Goal: Task Accomplishment & Management: Complete application form

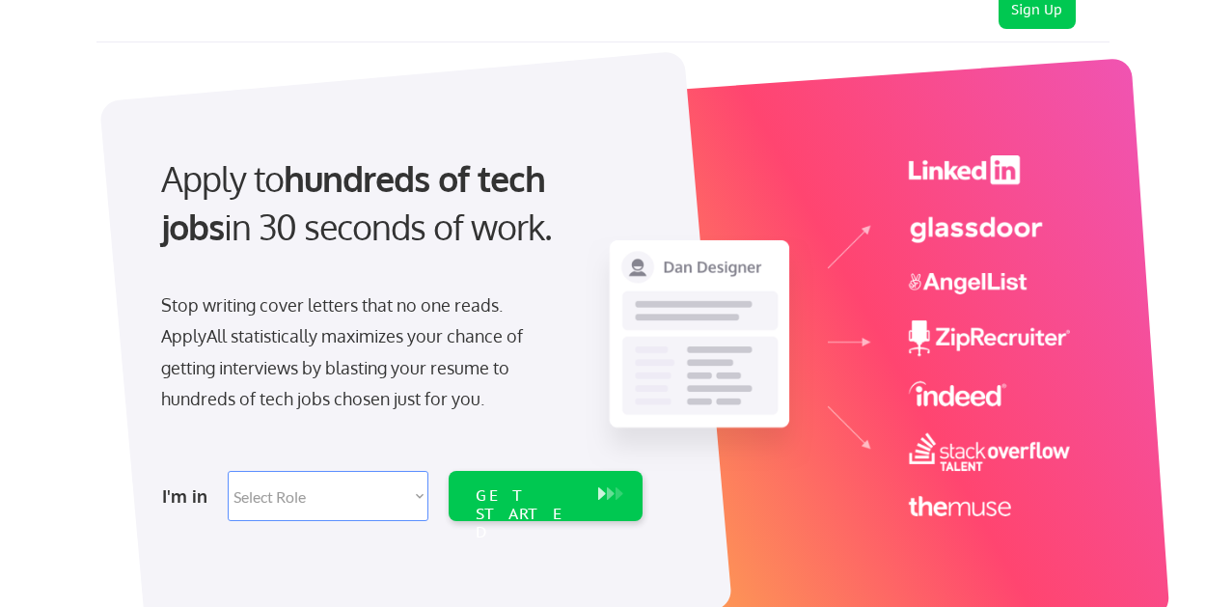
scroll to position [69, 0]
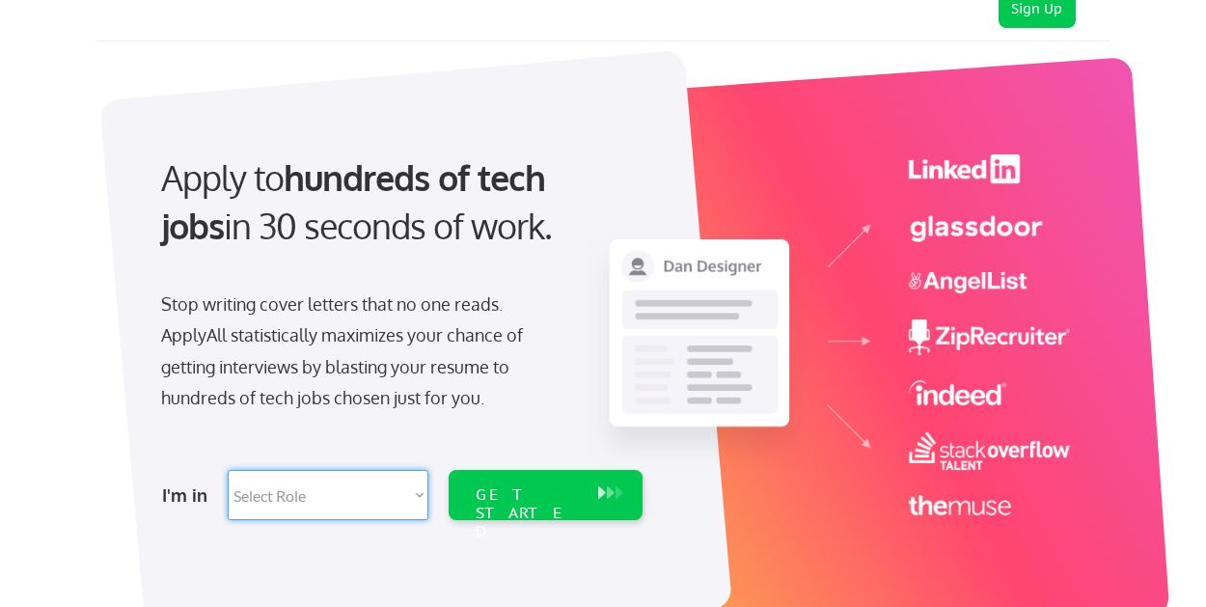
click at [413, 487] on select "Select Role Software Engineering Product Management Customer Success Sales UI/U…" at bounding box center [328, 495] width 201 height 50
select select ""hr_recruiting""
click at [228, 470] on select "Select Role Software Engineering Product Management Customer Success Sales UI/U…" at bounding box center [328, 495] width 201 height 50
select select ""hr_recruiting""
click at [535, 485] on div "GET STARTED" at bounding box center [527, 513] width 103 height 56
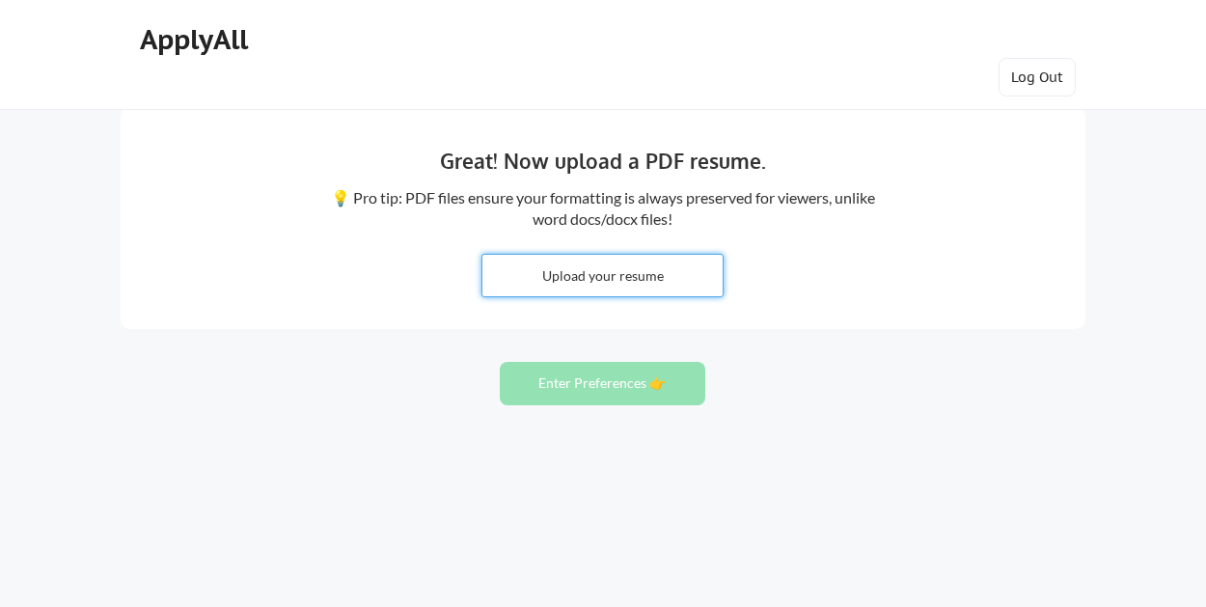
click at [608, 280] on input "file" at bounding box center [603, 275] width 240 height 41
type input "C:\fakepath\Nate Holschbach- Resume .docx.pdf"
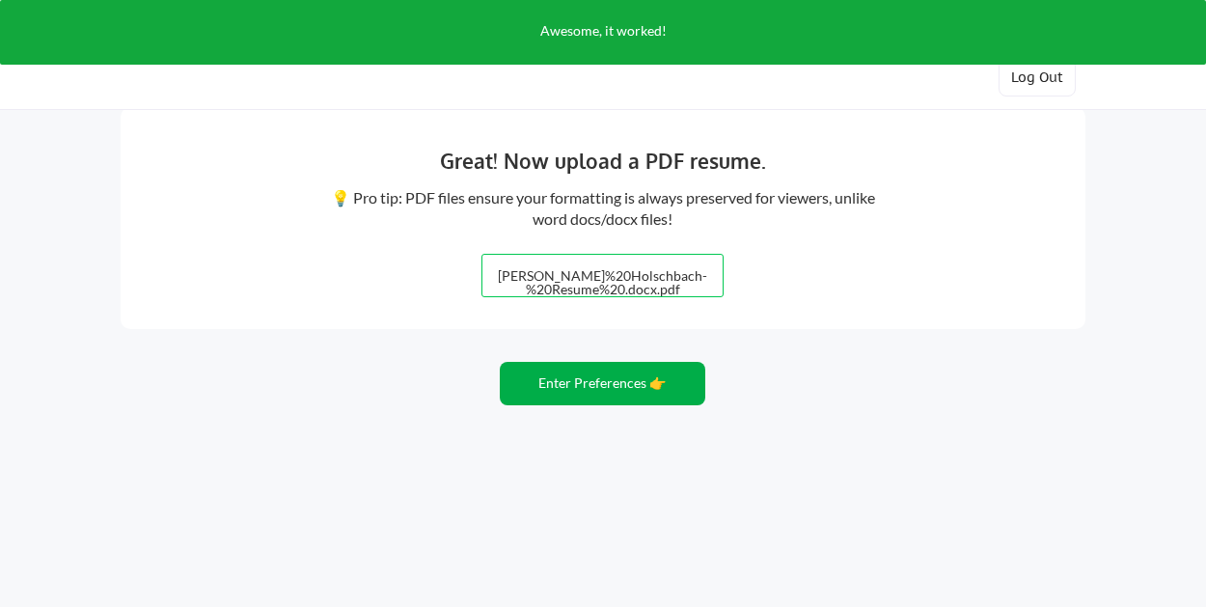
click at [607, 383] on button "Enter Preferences 👉" at bounding box center [603, 383] width 206 height 43
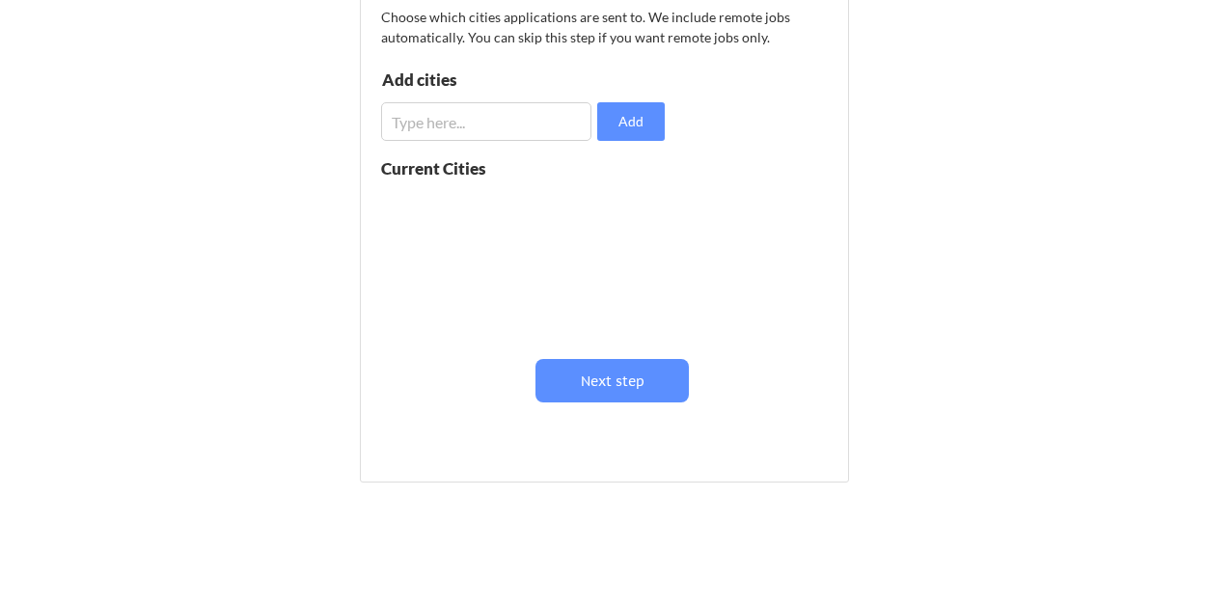
scroll to position [288, 0]
click at [650, 382] on button "Next step" at bounding box center [612, 379] width 153 height 43
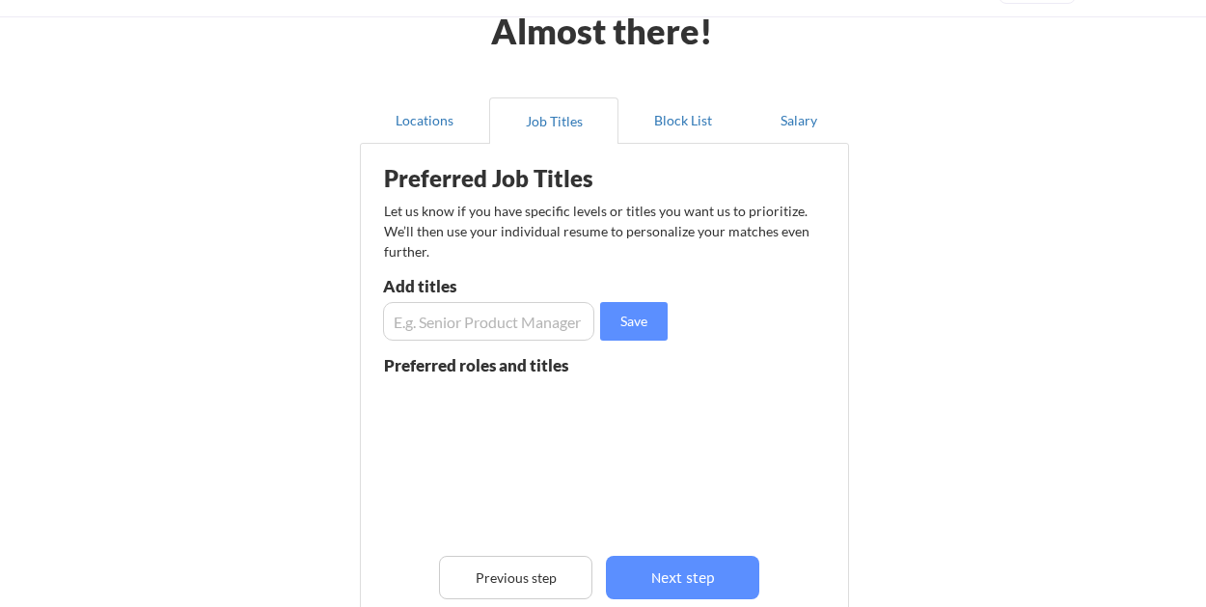
scroll to position [90, 0]
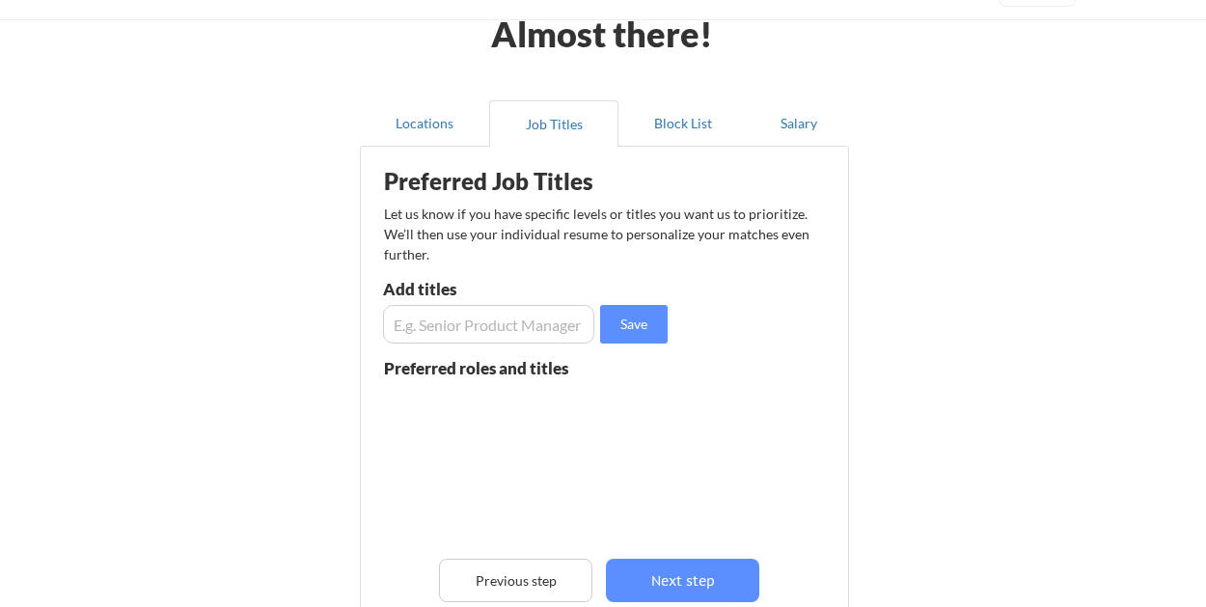
click at [548, 335] on input "input" at bounding box center [488, 324] width 211 height 39
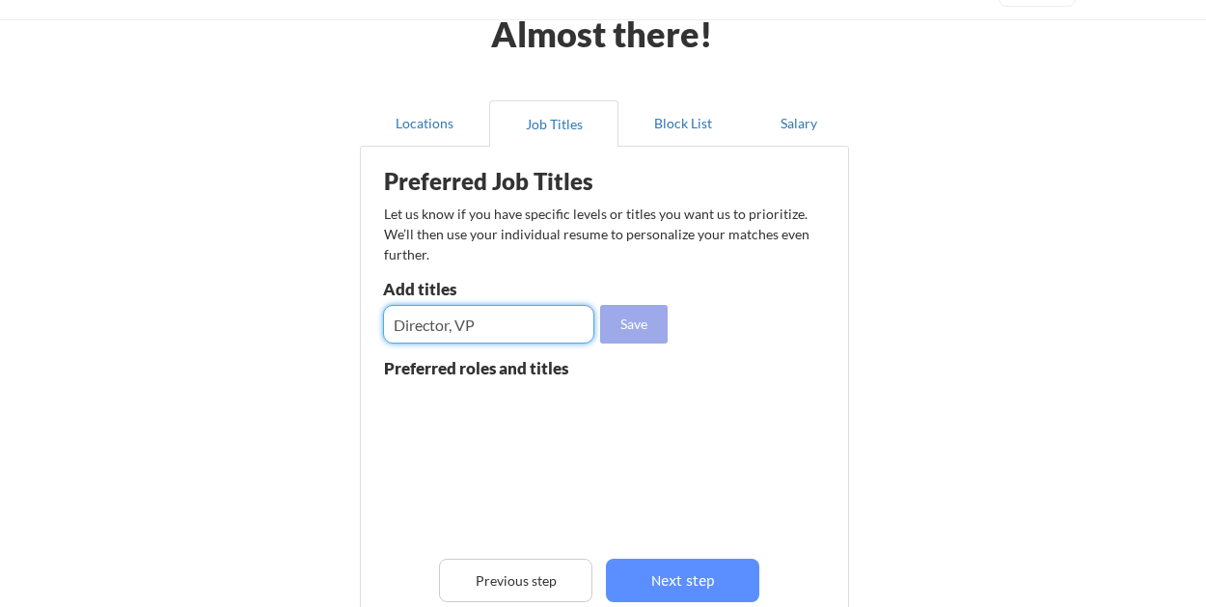
type input "Director, VP"
click at [630, 317] on button "Save" at bounding box center [634, 324] width 68 height 39
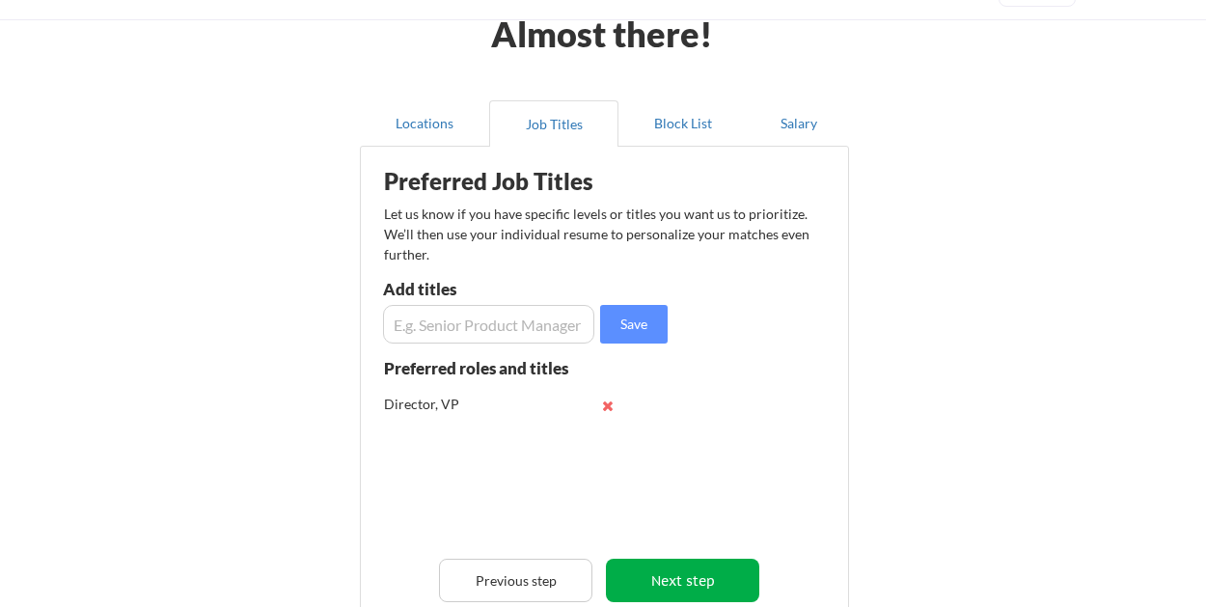
click at [667, 573] on button "Next step" at bounding box center [682, 580] width 153 height 43
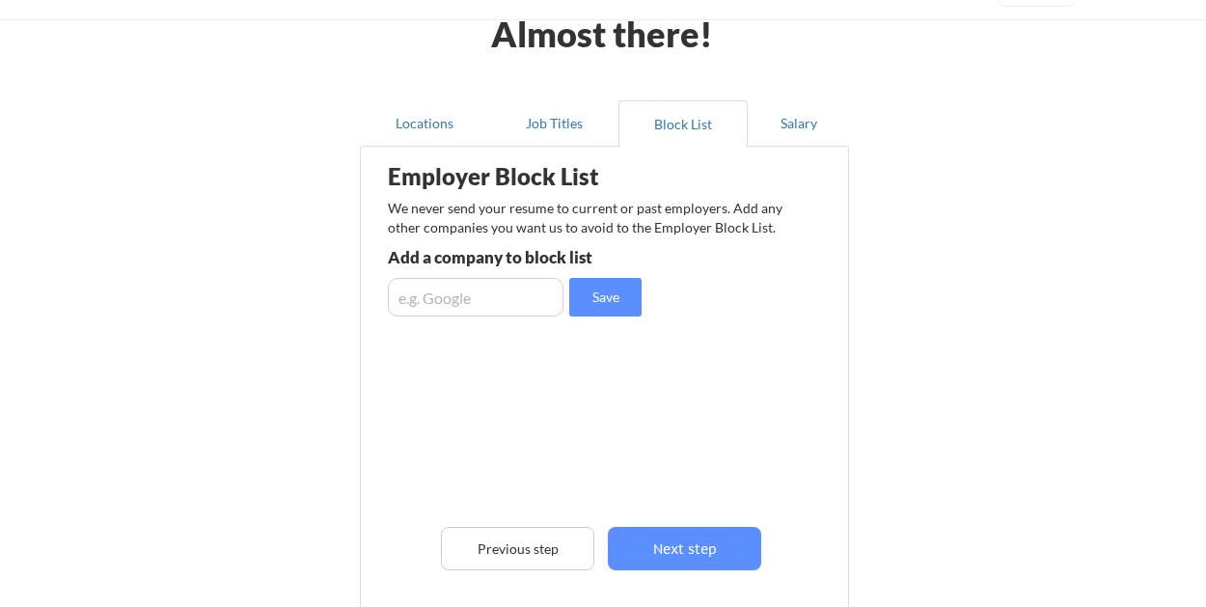
click at [519, 297] on input "input" at bounding box center [476, 297] width 176 height 39
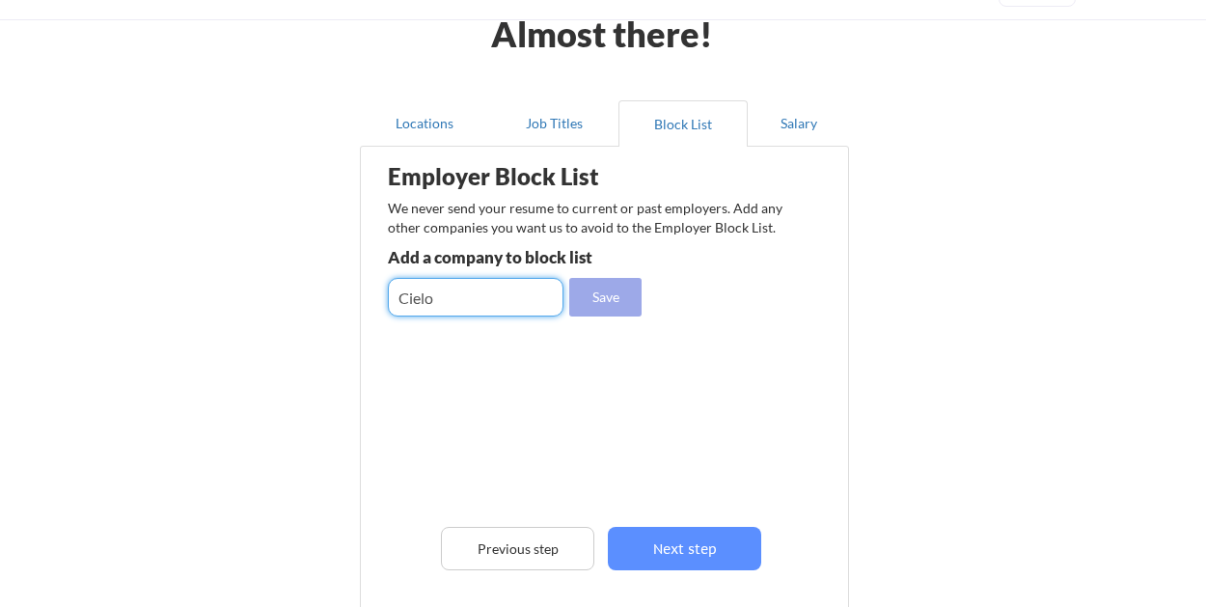
type input "Cielo"
click at [615, 300] on button "Save" at bounding box center [605, 297] width 72 height 39
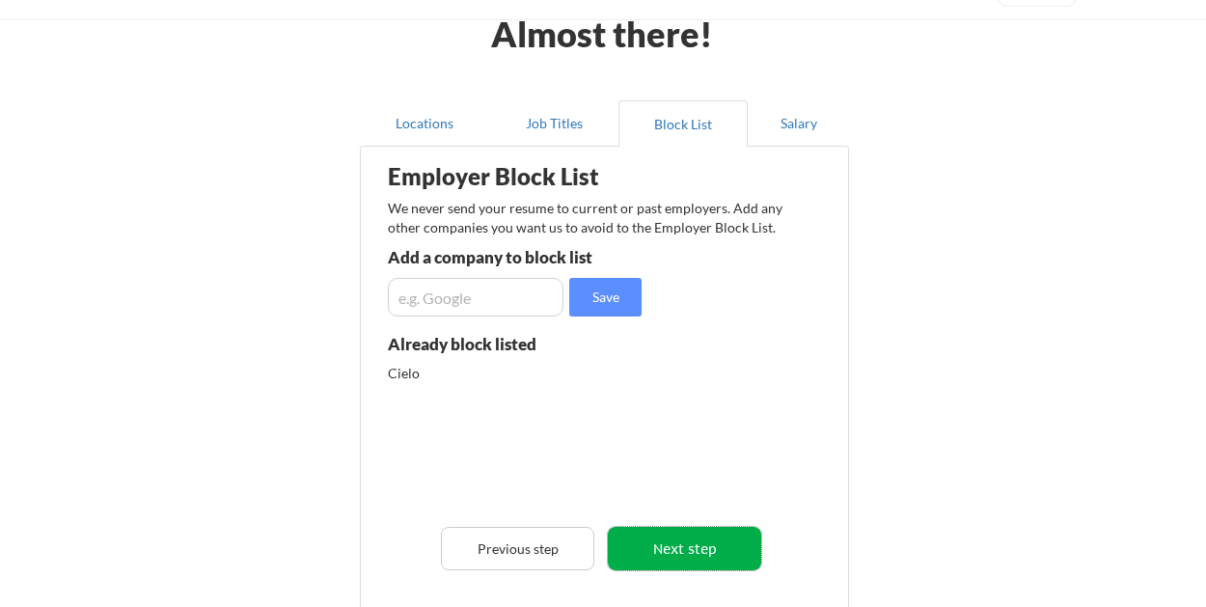
click at [694, 552] on button "Next step" at bounding box center [684, 548] width 153 height 43
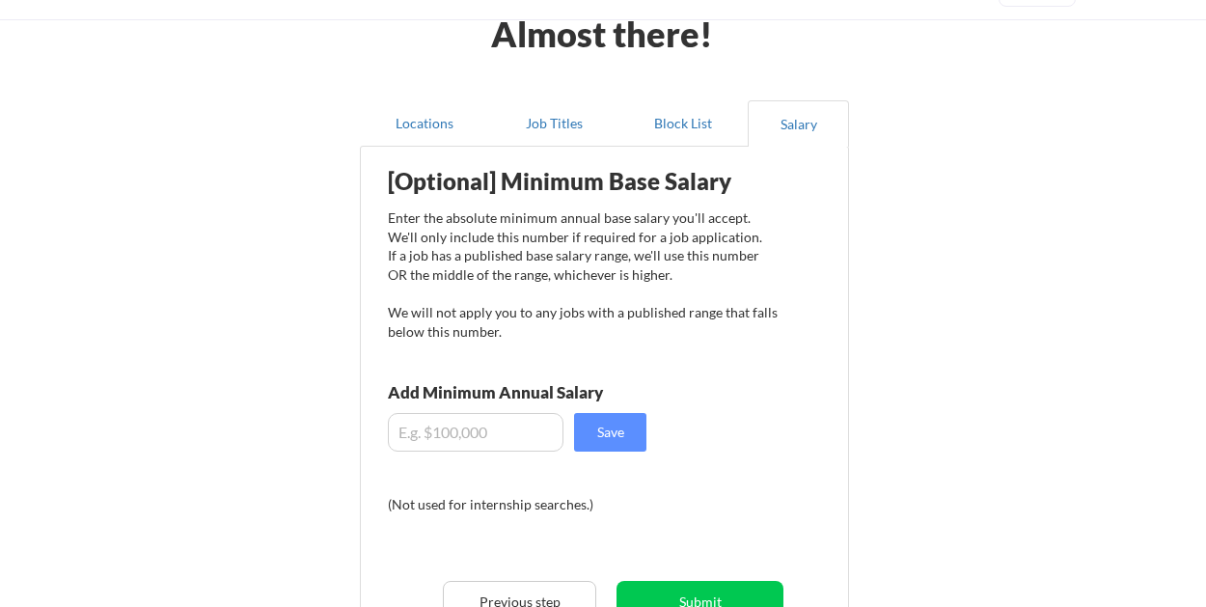
click at [488, 432] on input "input" at bounding box center [476, 432] width 176 height 39
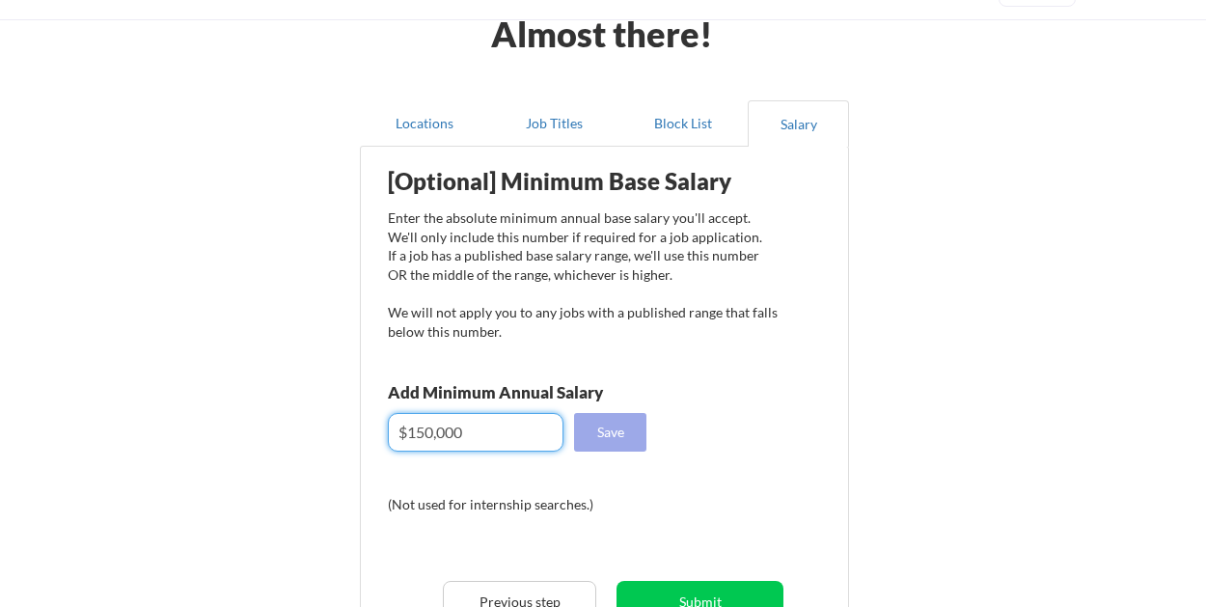
type input "$150,000"
click at [624, 429] on button "Save" at bounding box center [610, 432] width 72 height 39
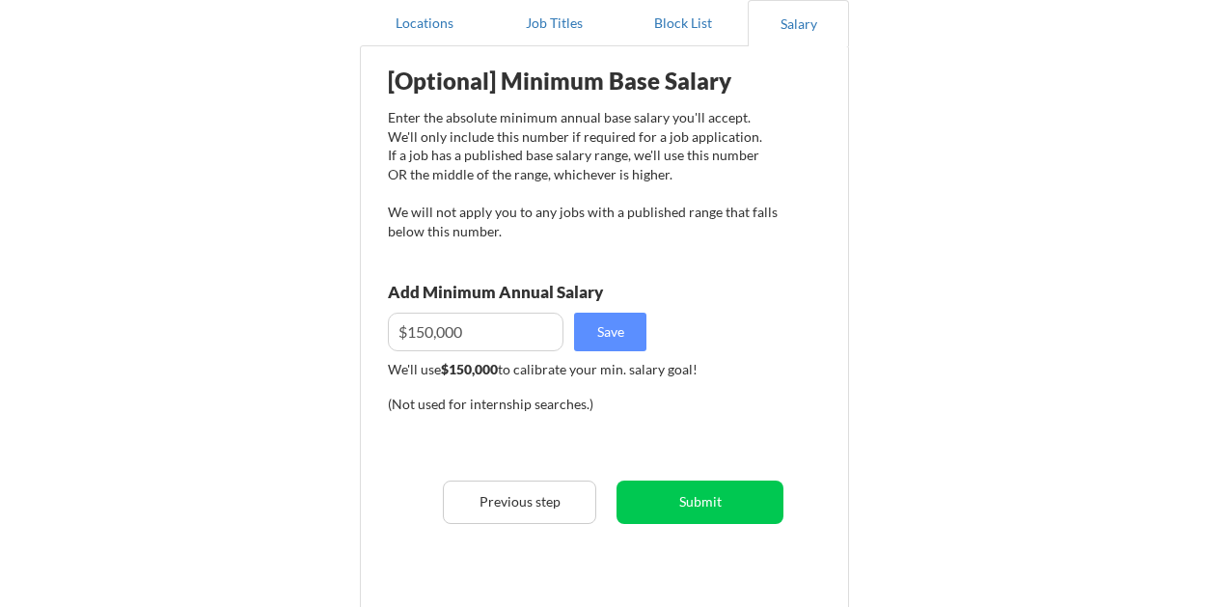
scroll to position [236, 0]
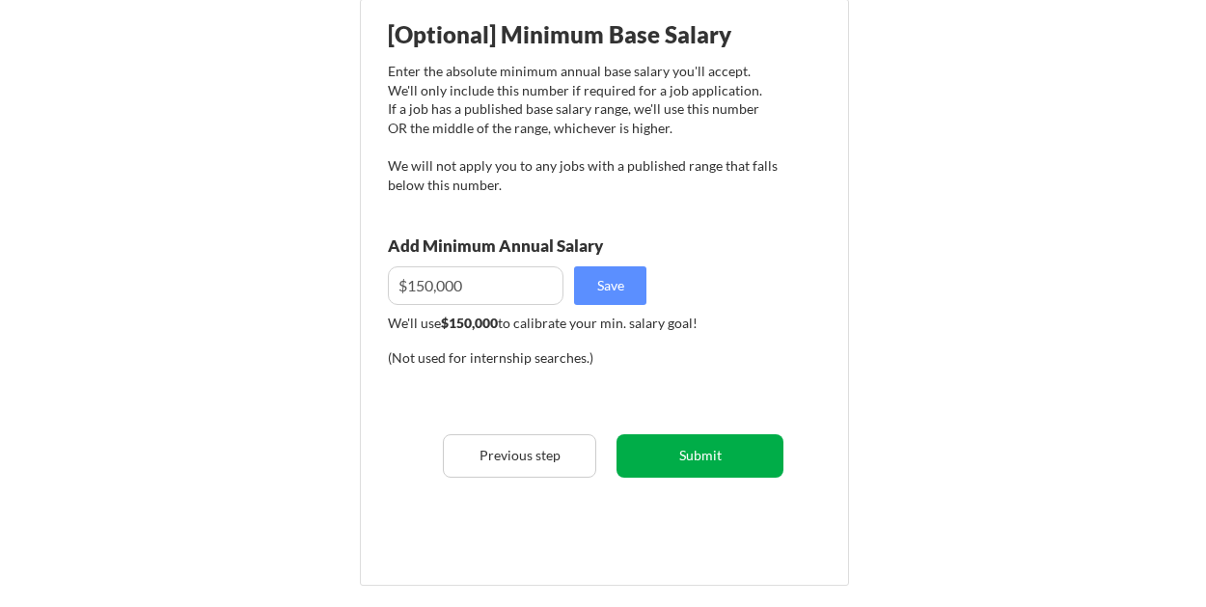
click at [714, 464] on button "Submit" at bounding box center [700, 455] width 167 height 43
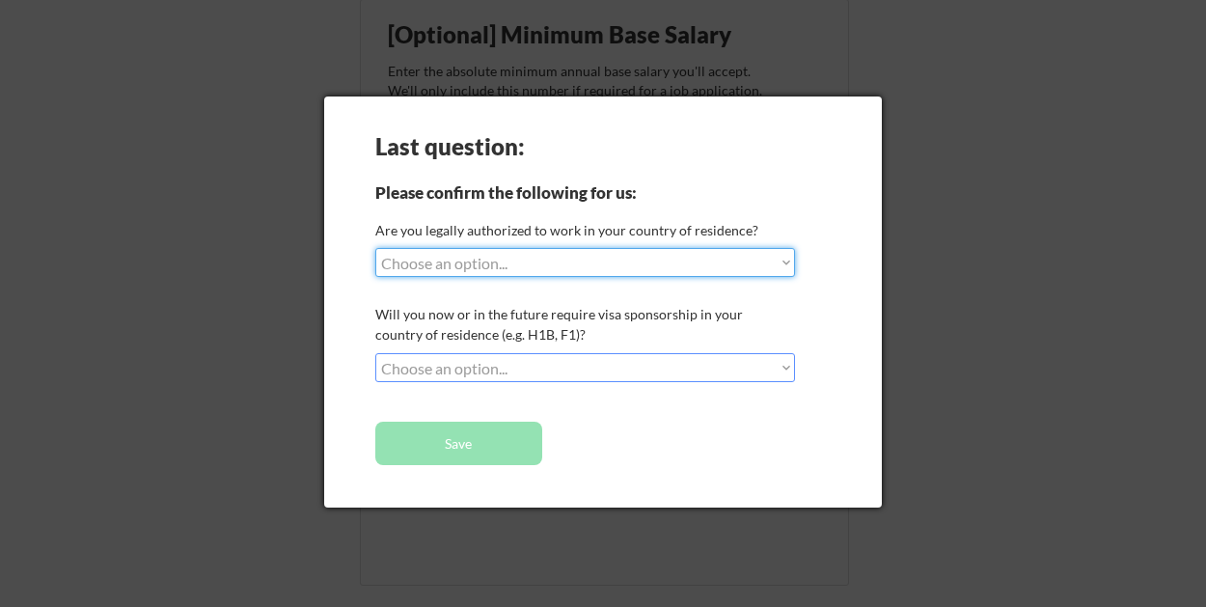
click at [782, 262] on select "Choose an option... Yes, I am a [DEMOGRAPHIC_DATA] Citizen Yes, I am a [DEMOGRA…" at bounding box center [585, 262] width 420 height 29
select select ""yes__i_am_a_[DEMOGRAPHIC_DATA]""
click at [375, 248] on select "Choose an option... Yes, I am a [DEMOGRAPHIC_DATA] Citizen Yes, I am a [DEMOGRA…" at bounding box center [585, 262] width 420 height 29
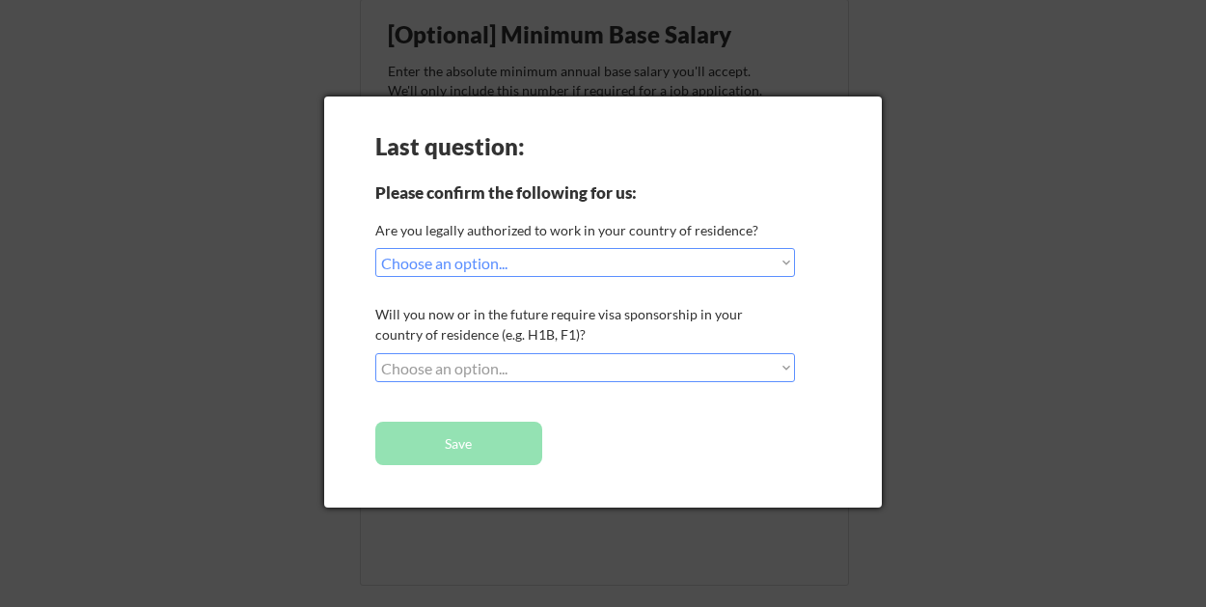
click at [782, 369] on select "Choose an option... No, I will not need sponsorship Yes, I will need sponsorship" at bounding box center [585, 367] width 420 height 29
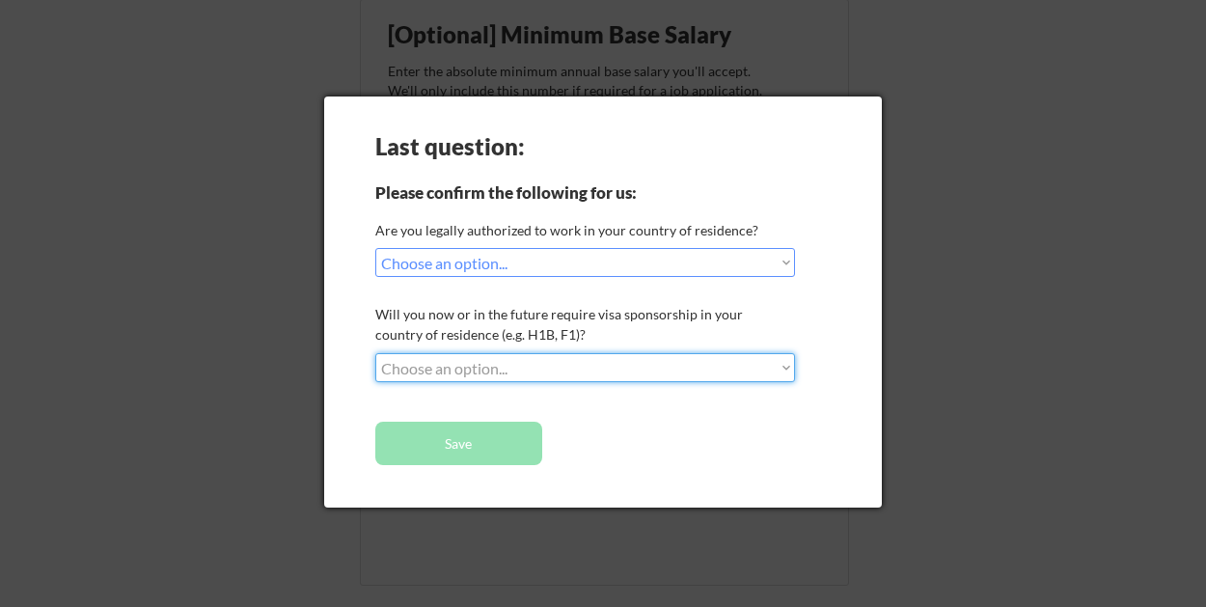
select select ""no__i_will_not_need_sponsorship""
click at [375, 353] on select "Choose an option... No, I will not need sponsorship Yes, I will need sponsorship" at bounding box center [585, 367] width 420 height 29
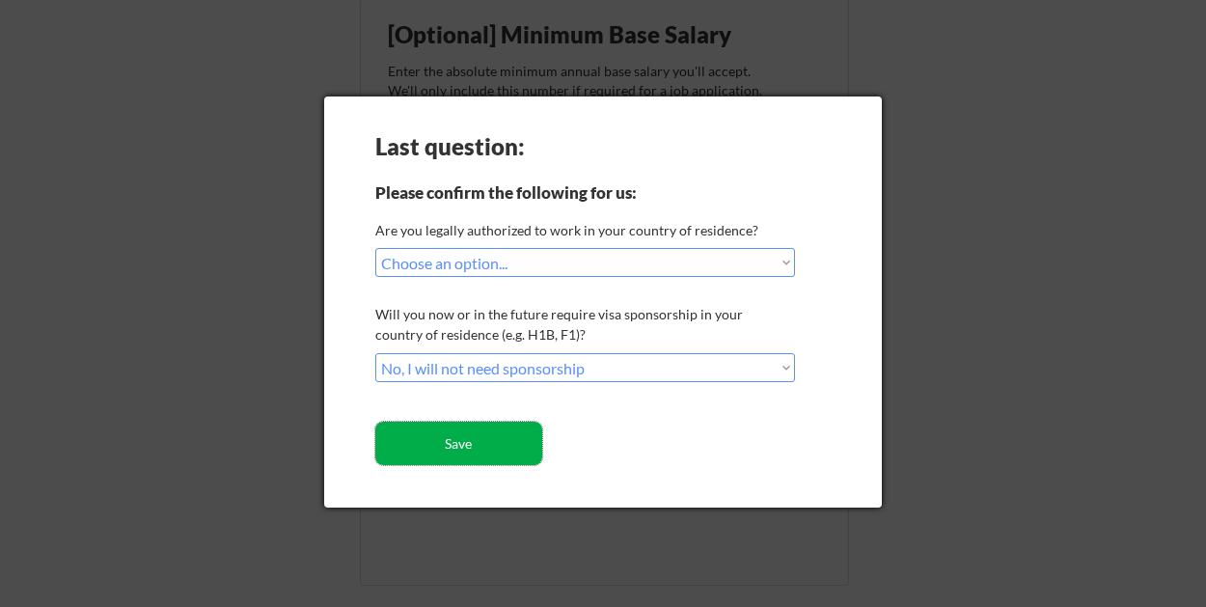
click at [464, 428] on button "Save" at bounding box center [458, 443] width 167 height 43
